Goal: Check status: Check status

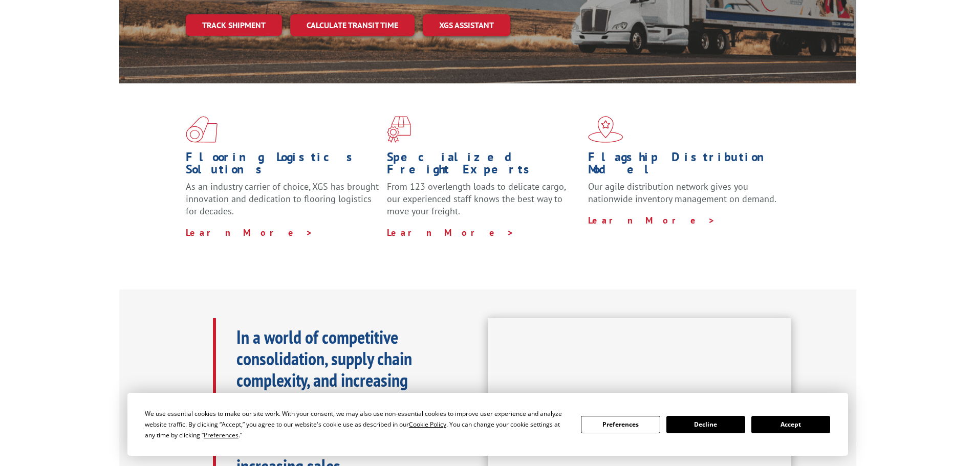
scroll to position [205, 0]
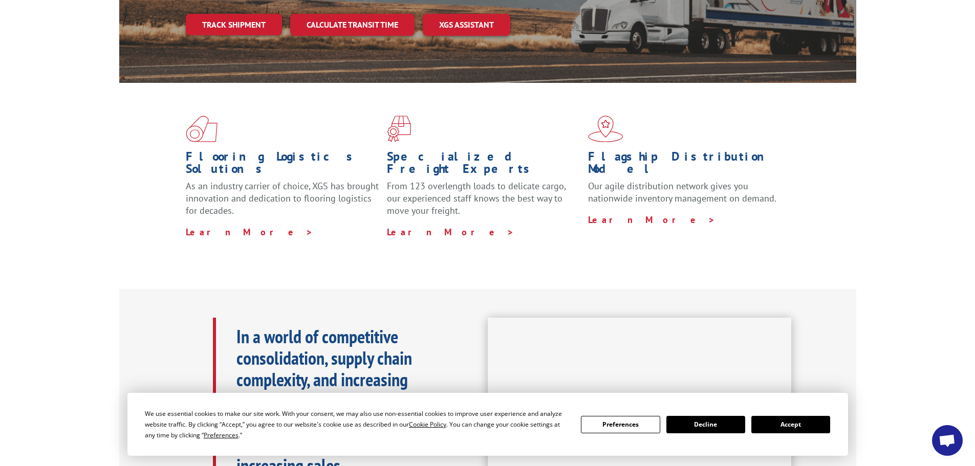
click at [799, 427] on button "Accept" at bounding box center [790, 424] width 79 height 17
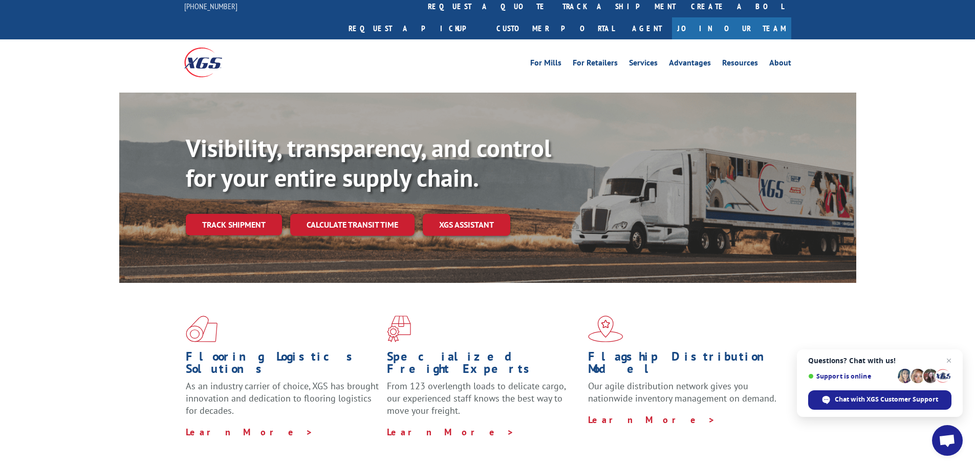
scroll to position [0, 0]
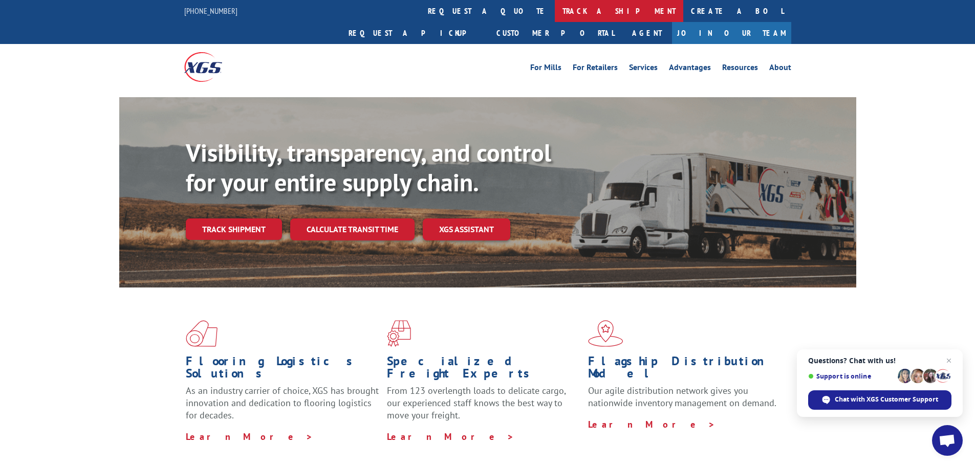
click at [555, 12] on link "track a shipment" at bounding box center [619, 11] width 128 height 22
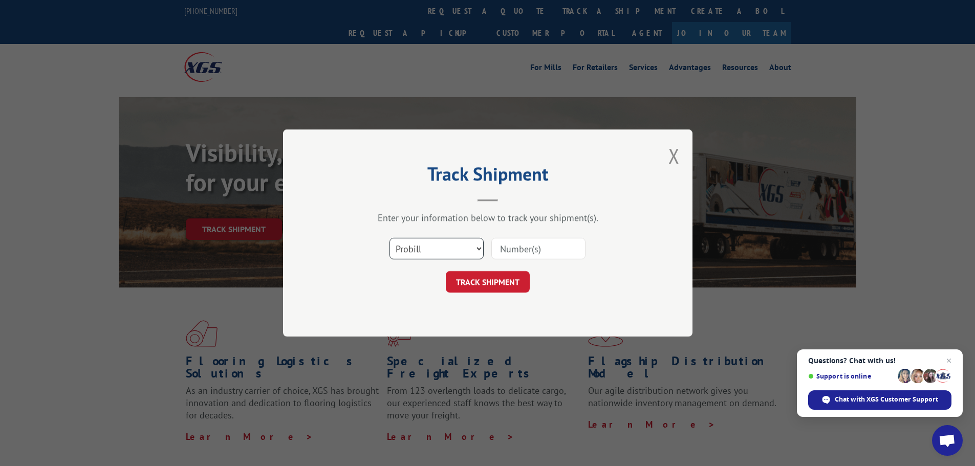
click at [476, 249] on select "Select category... Probill BOL PO" at bounding box center [436, 248] width 94 height 21
select select "bol"
click at [389, 238] on select "Select category... Probill BOL PO" at bounding box center [436, 248] width 94 height 21
click at [546, 248] on input at bounding box center [538, 248] width 94 height 21
type input "3016731"
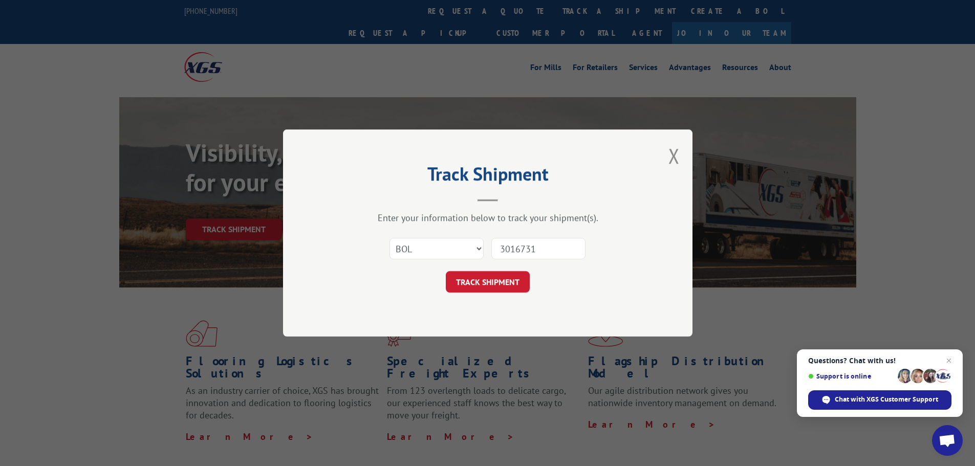
click at [446, 271] on button "TRACK SHIPMENT" at bounding box center [488, 281] width 84 height 21
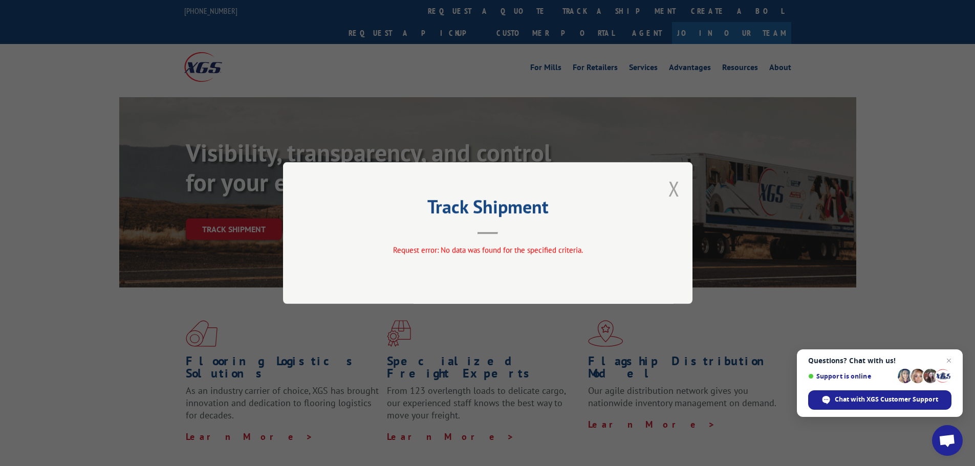
click at [674, 192] on button "Close modal" at bounding box center [673, 188] width 11 height 27
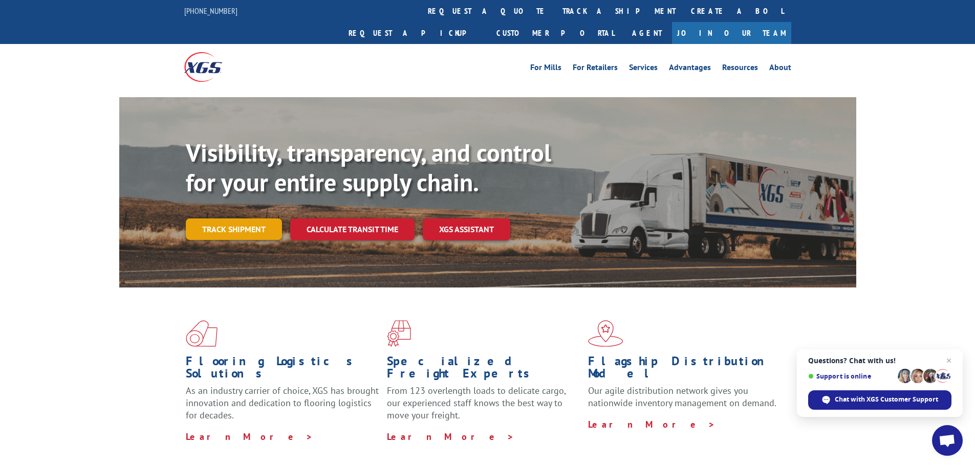
click at [242, 218] on link "Track shipment" at bounding box center [234, 228] width 96 height 21
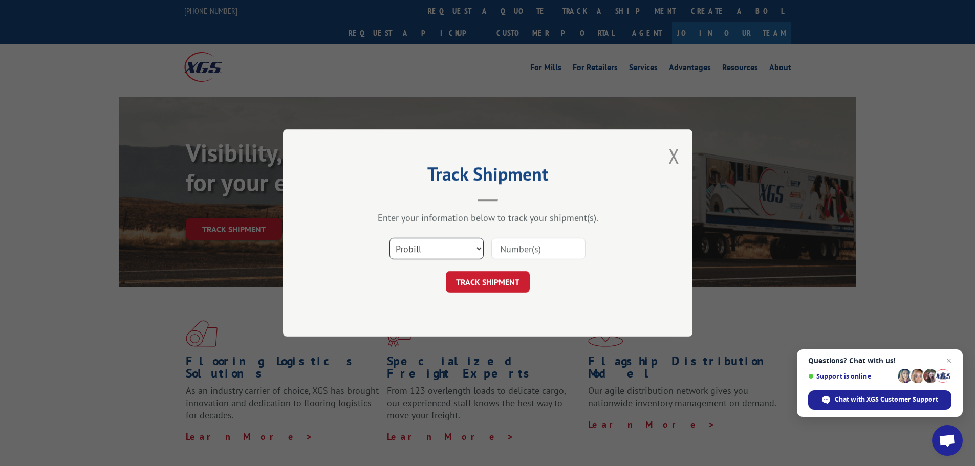
click at [474, 251] on select "Select category... Probill BOL PO" at bounding box center [436, 248] width 94 height 21
select select "bol"
click at [389, 238] on select "Select category... Probill BOL PO" at bounding box center [436, 248] width 94 height 21
click at [541, 245] on input at bounding box center [538, 248] width 94 height 21
type input "6016731"
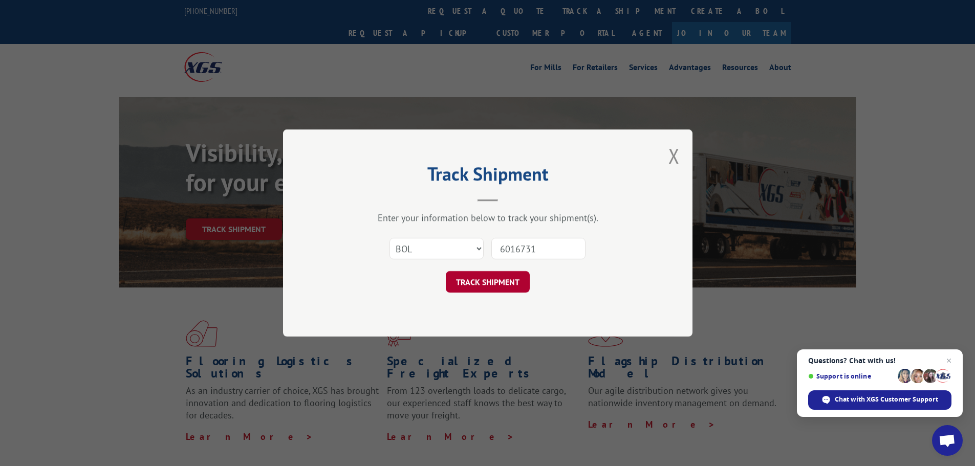
click at [502, 285] on button "TRACK SHIPMENT" at bounding box center [488, 281] width 84 height 21
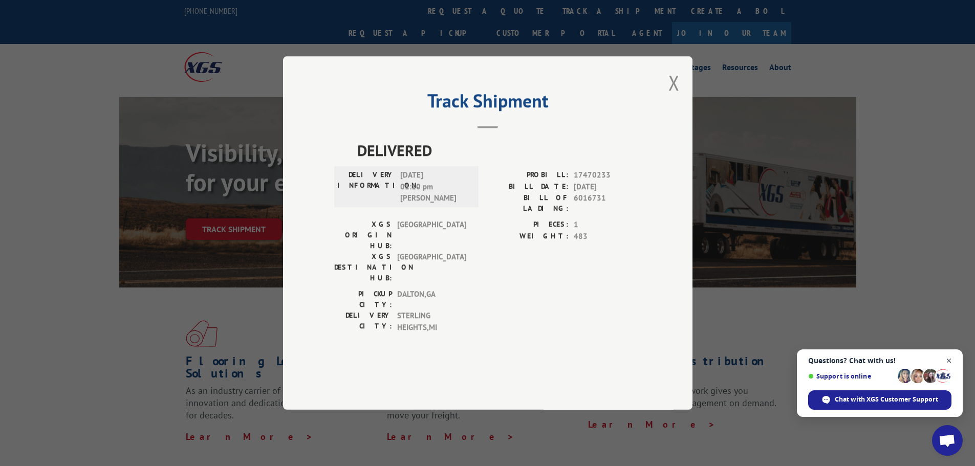
click at [949, 359] on span "Close chat" at bounding box center [948, 361] width 13 height 13
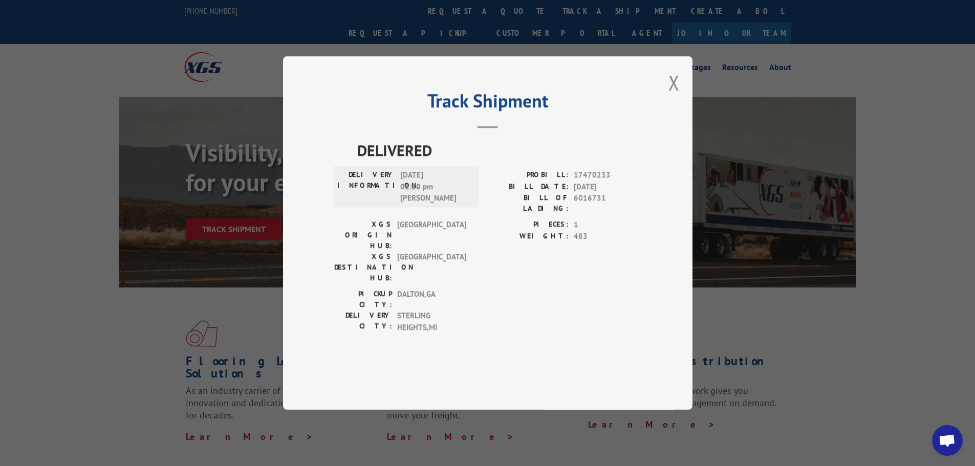
click at [672, 96] on button "Close modal" at bounding box center [673, 82] width 11 height 27
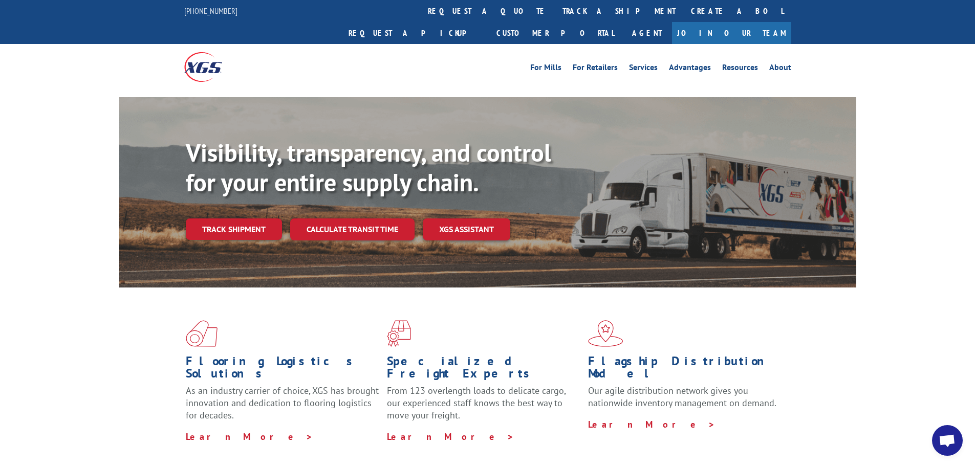
click at [675, 110] on div "Visibility, transparency, and control for your entire supply chain. Track shipm…" at bounding box center [487, 202] width 737 height 210
